Goal: Browse casually: Explore the website without a specific task or goal

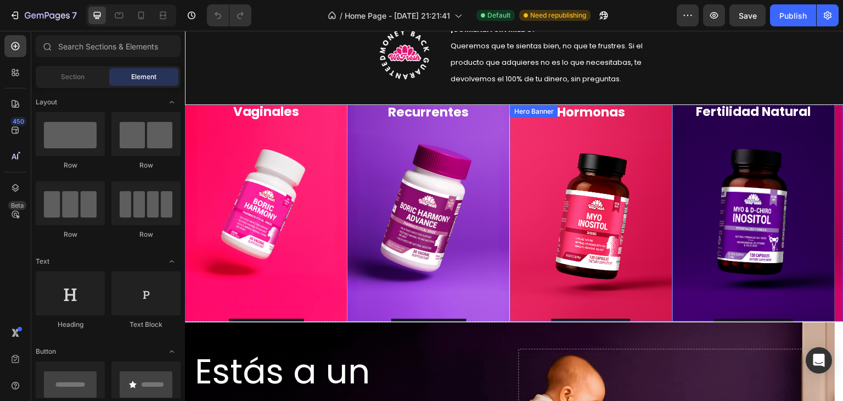
scroll to position [823, 0]
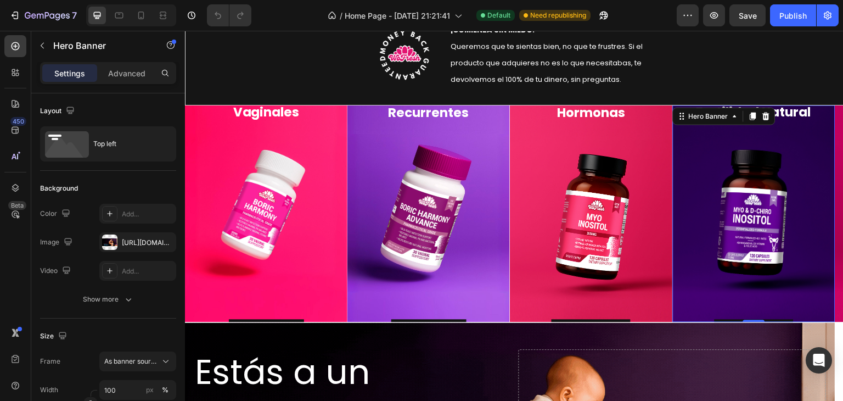
click at [711, 213] on div "Potencializa tu Fertilidad Natural Heading Descúbrelo Button" at bounding box center [754, 214] width 145 height 254
click at [709, 117] on div "Hero Banner" at bounding box center [709, 116] width 44 height 10
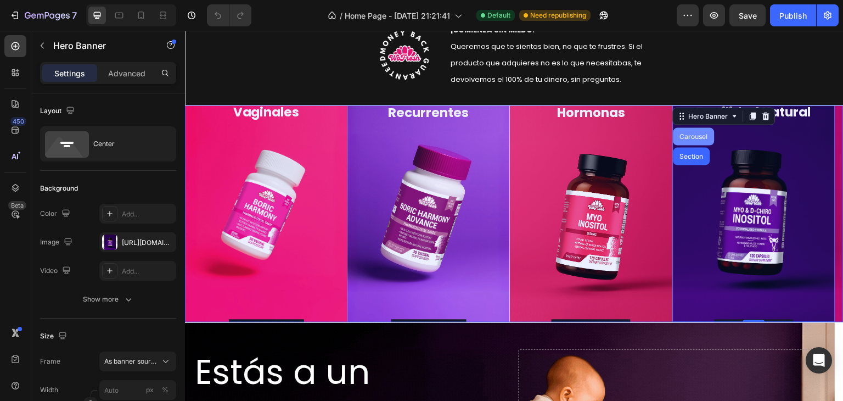
click at [696, 139] on div "Carousel" at bounding box center [694, 136] width 32 height 7
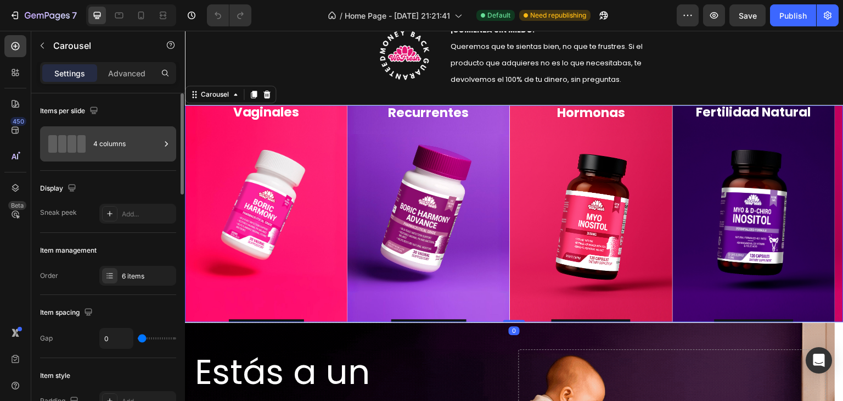
click at [134, 132] on div "4 columns" at bounding box center [126, 143] width 67 height 25
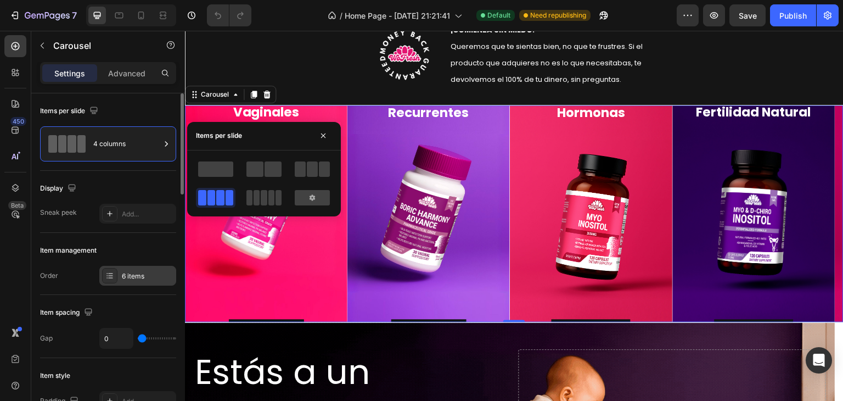
click at [128, 282] on div "6 items" at bounding box center [137, 276] width 77 height 20
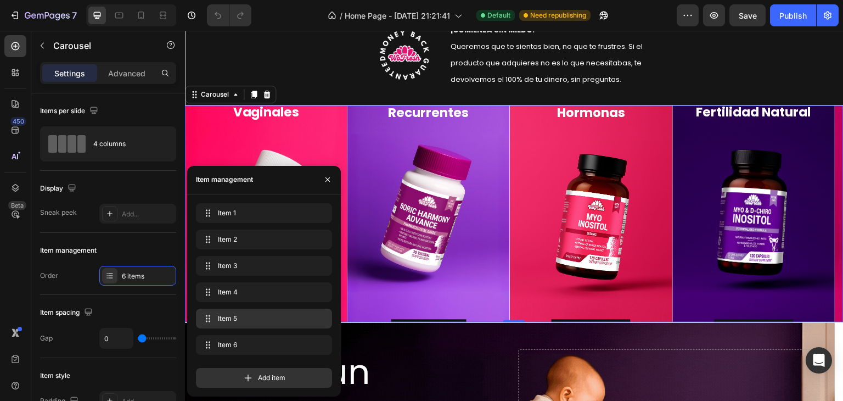
click at [235, 318] on span "Item 5" at bounding box center [262, 318] width 88 height 10
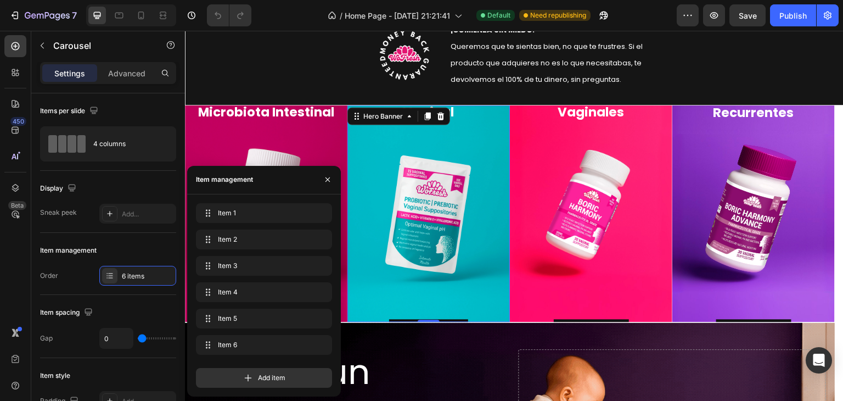
click at [466, 156] on div "Nutre tu [MEDICAL_DATA] Vaginal Heading Descúbrelo Button" at bounding box center [428, 214] width 145 height 254
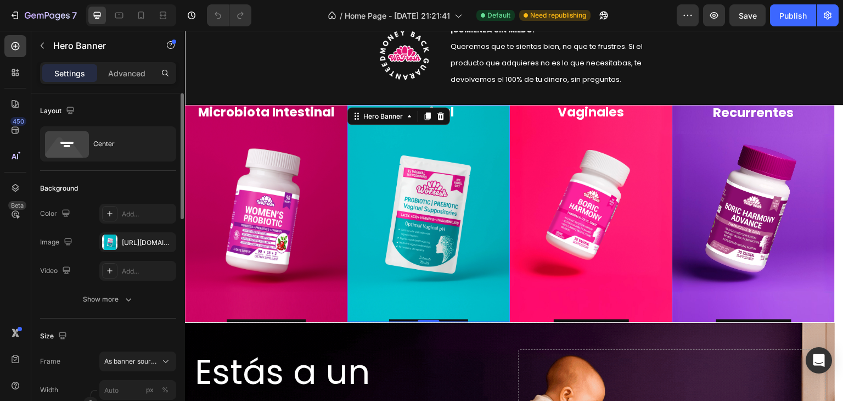
scroll to position [55, 0]
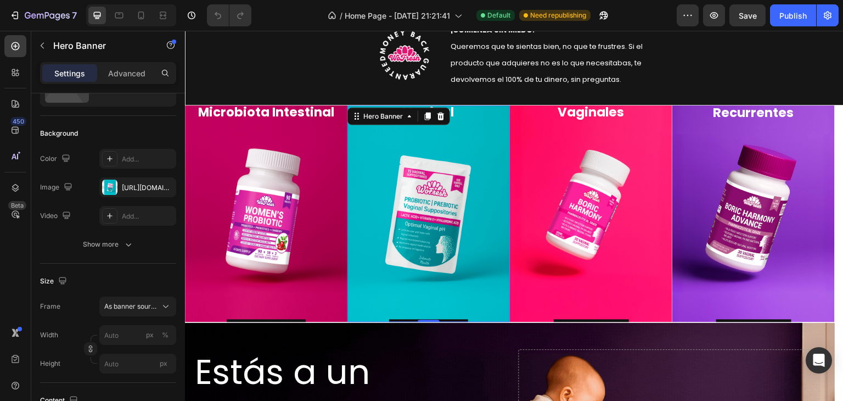
click at [473, 140] on div "Nutre tu [MEDICAL_DATA] Vaginal Heading Descúbrelo Button" at bounding box center [428, 214] width 145 height 254
click at [469, 143] on div "Nutre tu [MEDICAL_DATA] Vaginal Heading Descúbrelo Button" at bounding box center [428, 214] width 145 height 254
click at [395, 120] on div "Hero Banner" at bounding box center [383, 116] width 44 height 10
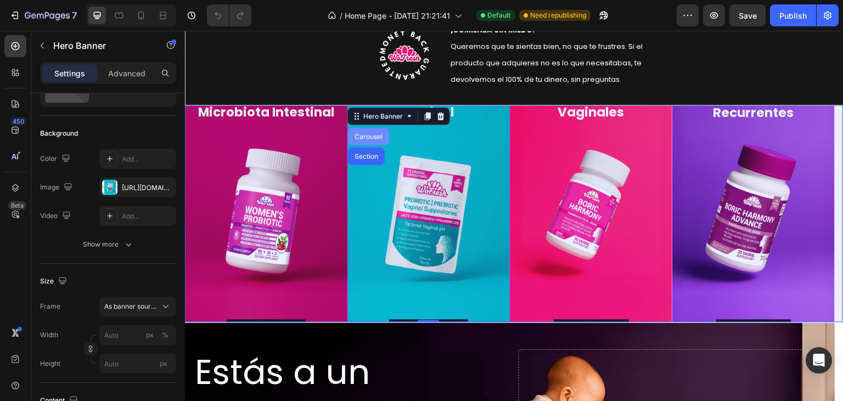
click at [382, 136] on div "Carousel" at bounding box center [368, 136] width 32 height 7
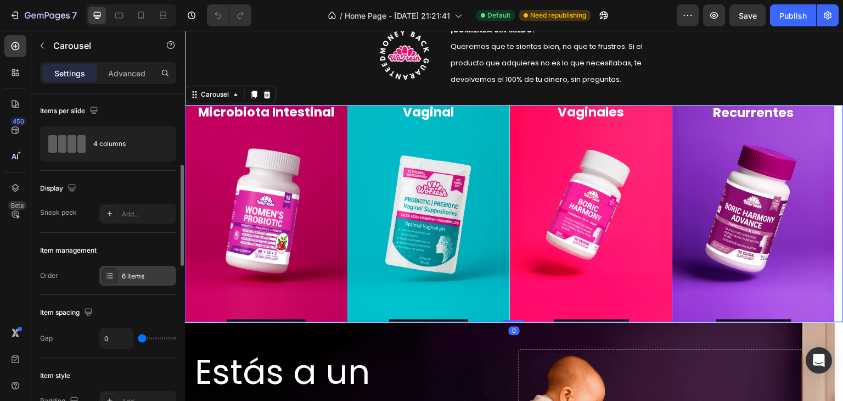
scroll to position [165, 0]
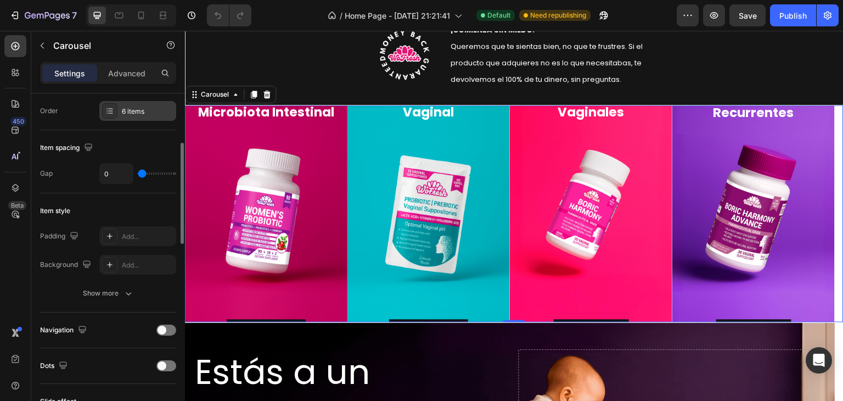
click at [136, 113] on div "6 items" at bounding box center [148, 111] width 52 height 10
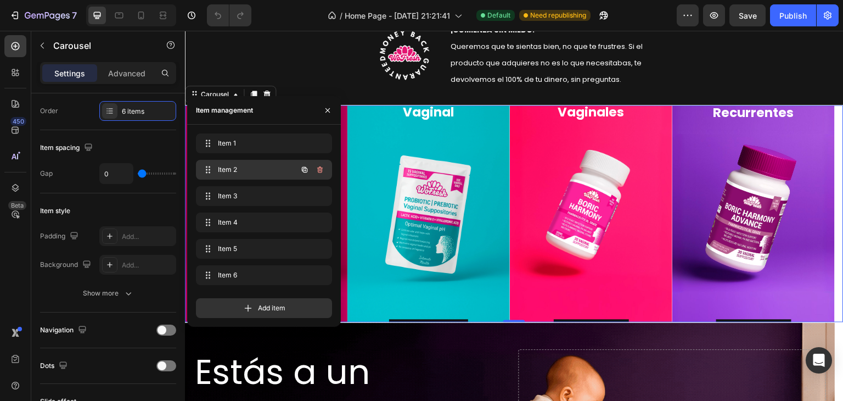
click at [220, 168] on span "Item 2" at bounding box center [249, 170] width 62 height 10
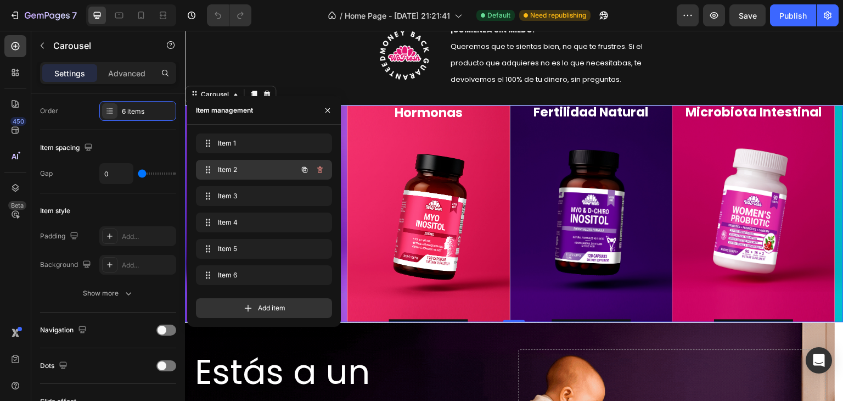
click at [279, 172] on span "Item 2" at bounding box center [249, 170] width 62 height 10
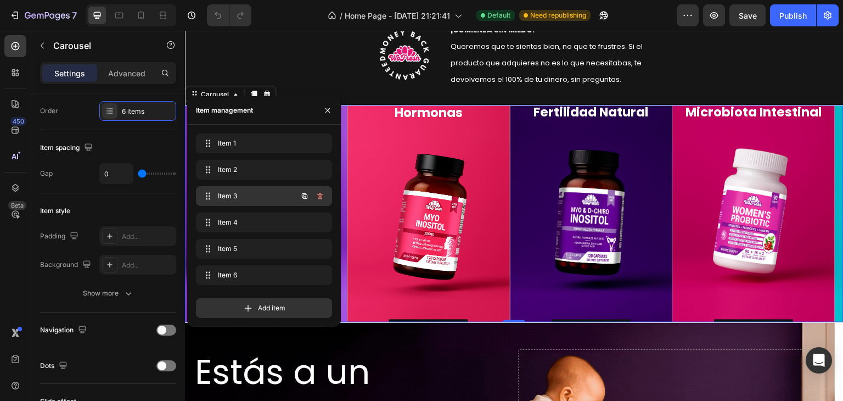
click at [268, 200] on span "Item 3" at bounding box center [249, 196] width 62 height 10
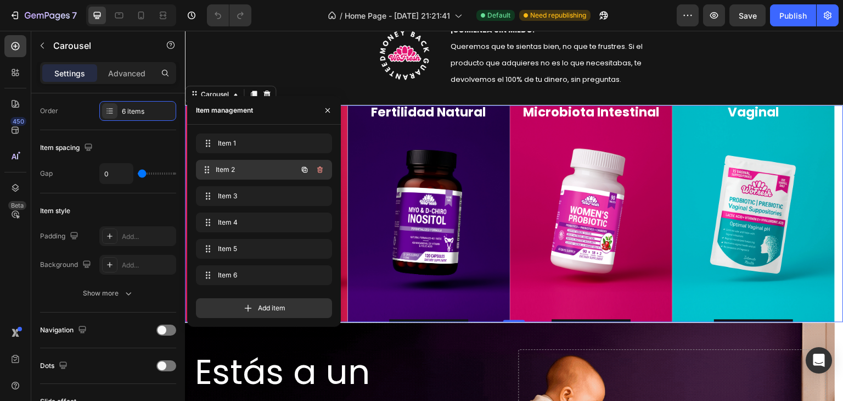
click at [257, 177] on div "Item 2 Item 2" at bounding box center [264, 170] width 136 height 20
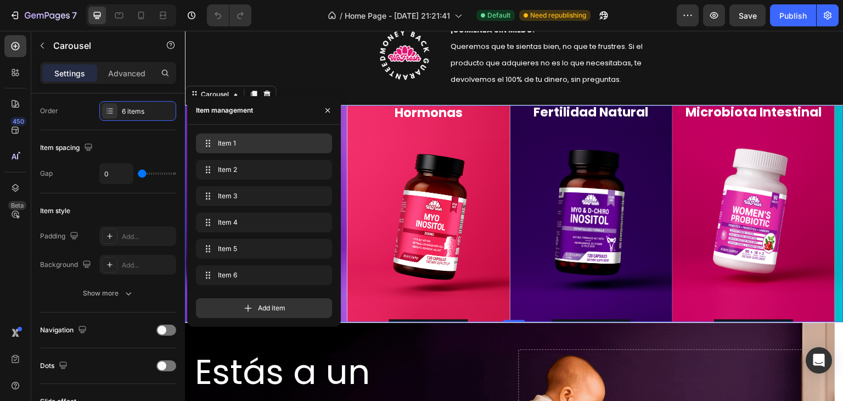
click at [254, 151] on div "Item 1 Item 1" at bounding box center [264, 143] width 136 height 20
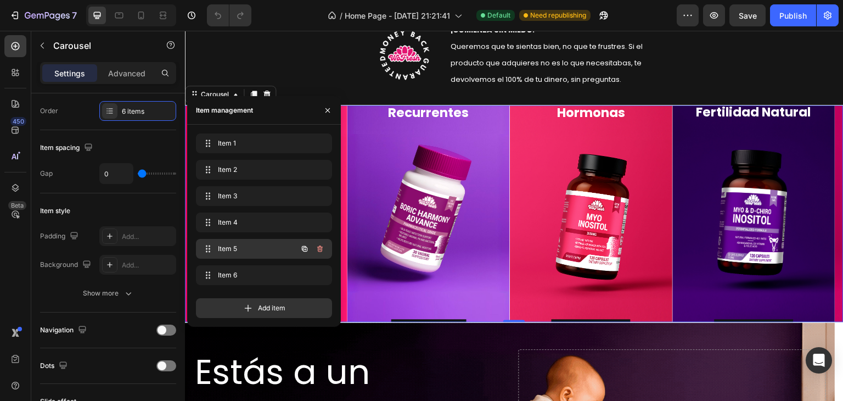
click at [262, 248] on span "Item 5" at bounding box center [249, 249] width 62 height 10
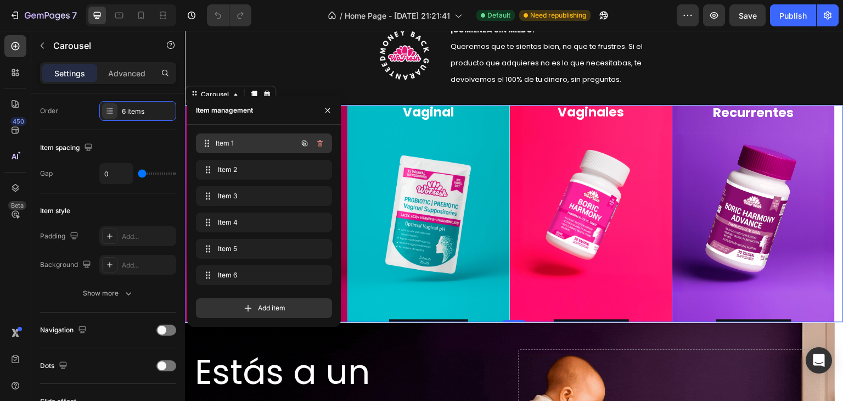
click at [253, 141] on span "Item 1" at bounding box center [256, 143] width 81 height 10
